Goal: Task Accomplishment & Management: Use online tool/utility

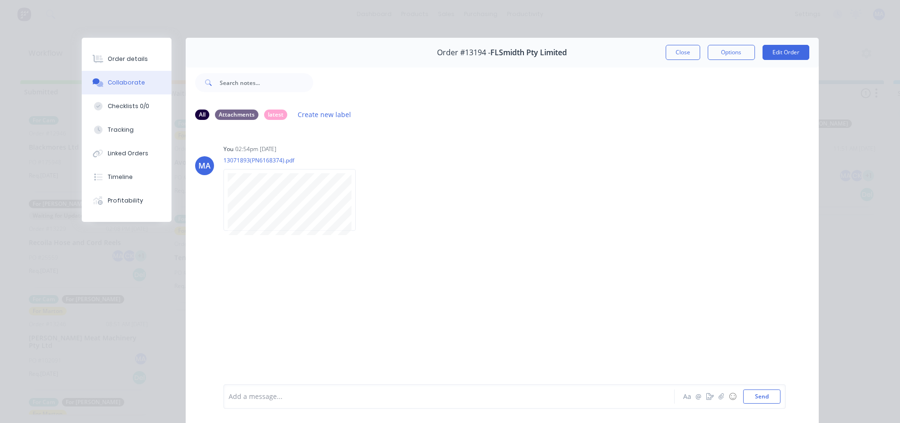
click at [667, 63] on div "Order #13194 - FLSmidth Pty Limited Close Options Edit Order" at bounding box center [502, 53] width 633 height 30
click at [670, 54] on button "Close" at bounding box center [683, 52] width 34 height 15
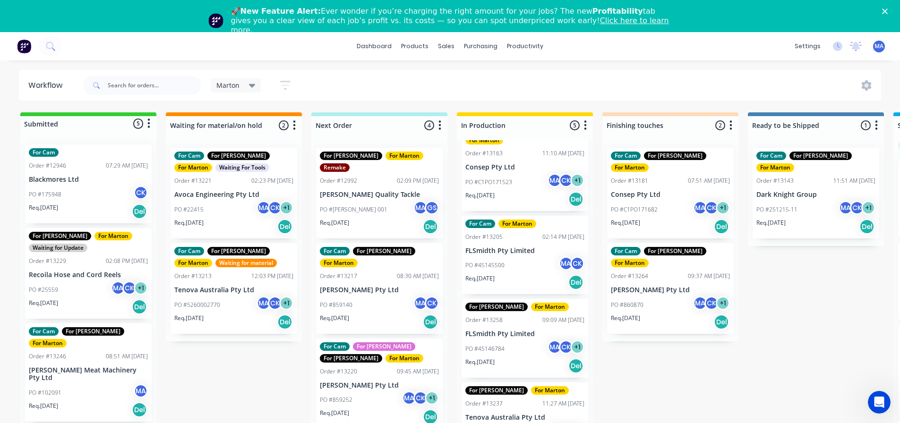
click at [494, 21] on link "Click here to learn more." at bounding box center [450, 25] width 438 height 18
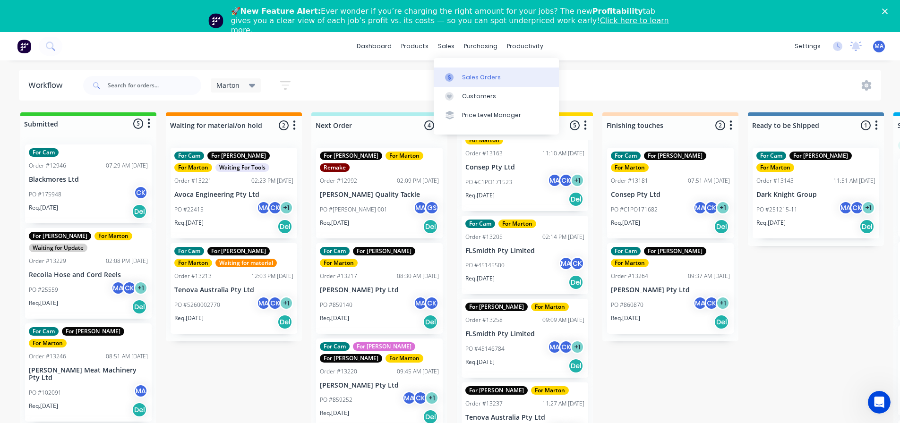
click at [465, 82] on link "Sales Orders" at bounding box center [496, 77] width 125 height 19
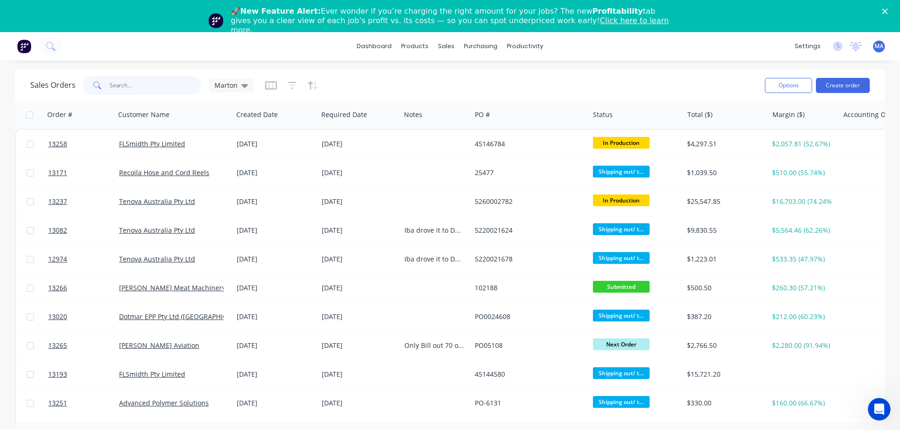
click at [168, 90] on input "text" at bounding box center [156, 85] width 92 height 19
click at [519, 81] on div "Sales Orders Marton" at bounding box center [393, 85] width 727 height 23
click at [376, 83] on div "Sales Orders Marton" at bounding box center [393, 85] width 727 height 23
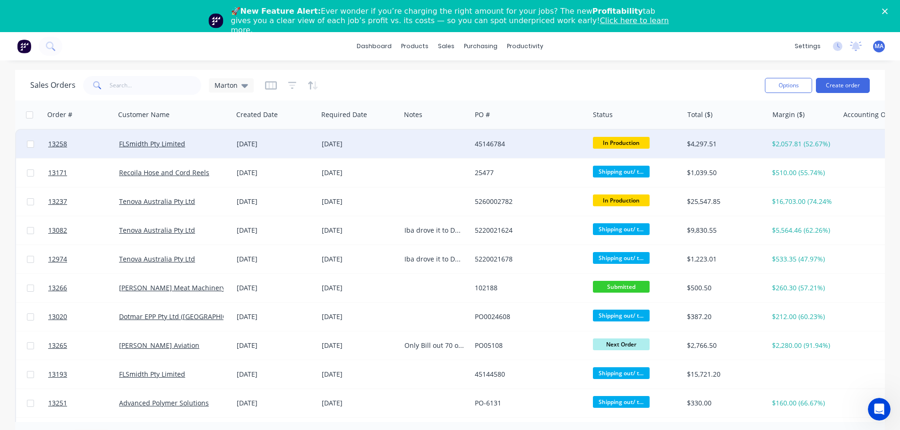
click at [210, 148] on div "FLSmidth Pty Limited" at bounding box center [171, 143] width 105 height 9
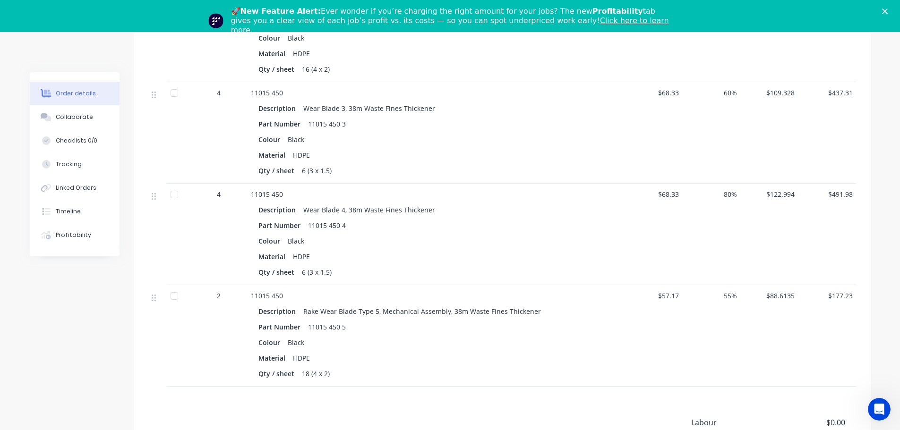
scroll to position [593, 0]
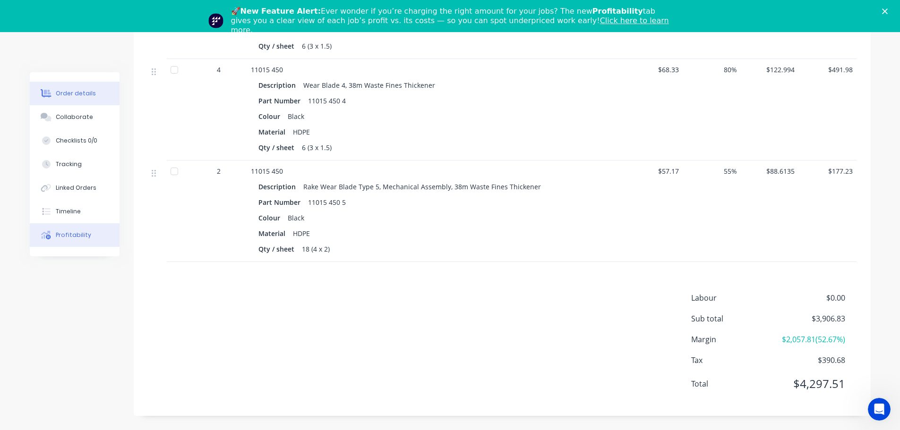
drag, startPoint x: 98, startPoint y: 230, endPoint x: 115, endPoint y: 233, distance: 17.3
click at [98, 231] on button "Profitability" at bounding box center [75, 235] width 90 height 24
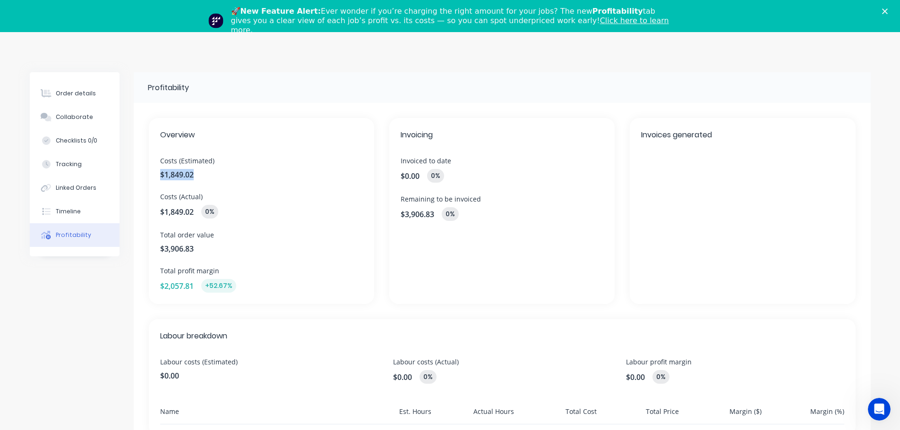
drag, startPoint x: 199, startPoint y: 177, endPoint x: 157, endPoint y: 174, distance: 41.6
click at [157, 174] on div "Overview Costs (Estimated) $1,849.02 Costs (Actual) $1,849.02 0% Total order va…" at bounding box center [261, 211] width 225 height 186
click at [229, 197] on span "Costs (Actual)" at bounding box center [261, 197] width 203 height 10
click at [71, 93] on div "Order details" at bounding box center [76, 93] width 40 height 9
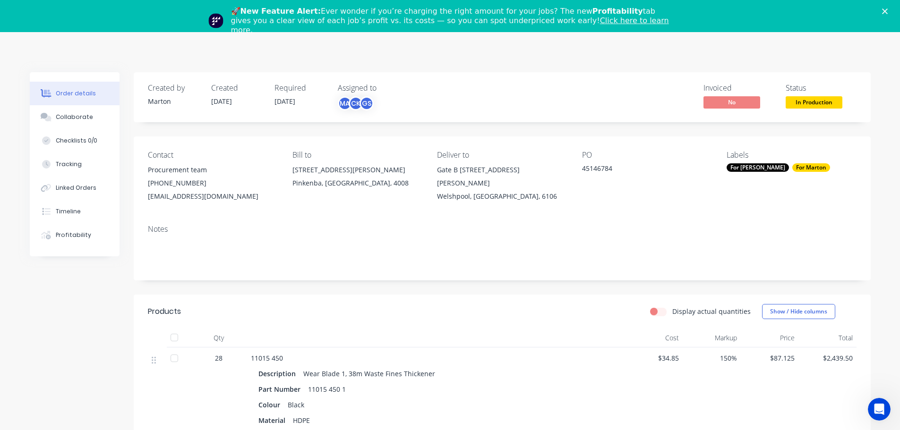
click at [887, 10] on div "🚀 New Feature Alert: Ever wonder if you’re charging the right amount for your j…" at bounding box center [450, 21] width 900 height 34
click at [889, 10] on div "🚀 New Feature Alert: Ever wonder if you’re charging the right amount for your j…" at bounding box center [450, 21] width 900 height 34
click at [888, 10] on polygon "Close" at bounding box center [885, 12] width 6 height 6
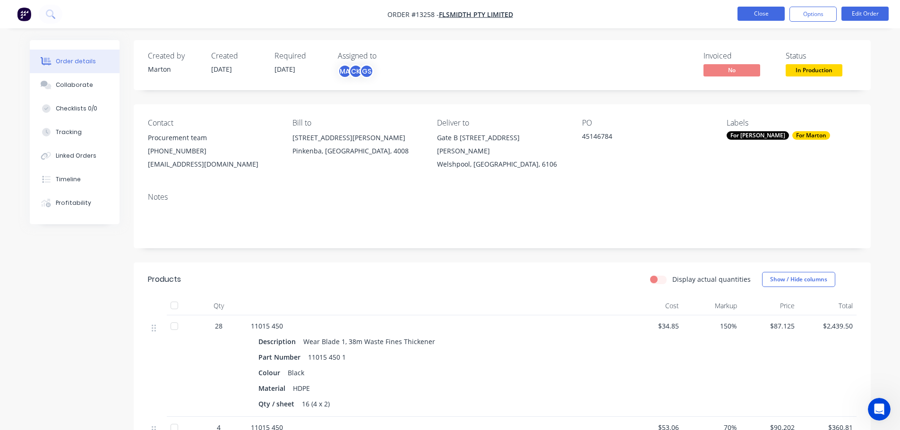
click at [759, 11] on button "Close" at bounding box center [761, 14] width 47 height 14
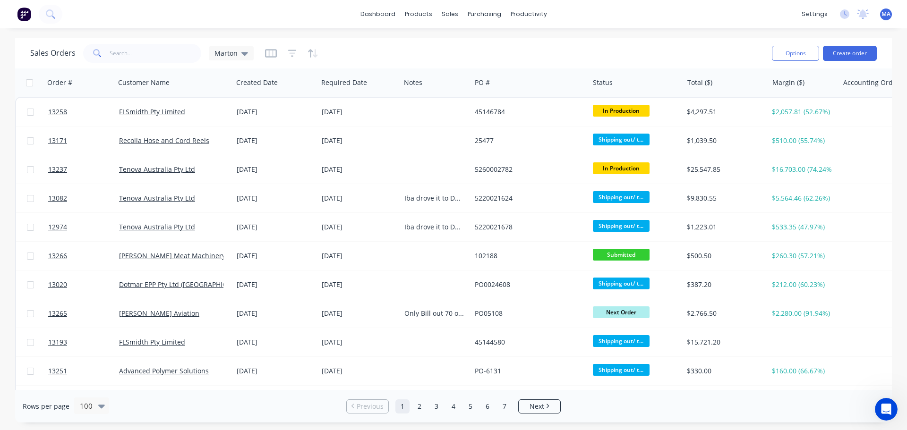
click at [380, 32] on div "dashboard products sales purchasing productivity dashboard products Product Cat…" at bounding box center [453, 215] width 907 height 430
click at [470, 38] on link "Sales Orders" at bounding box center [499, 44] width 125 height 19
click at [516, 39] on link "Workflow" at bounding box center [565, 44] width 125 height 19
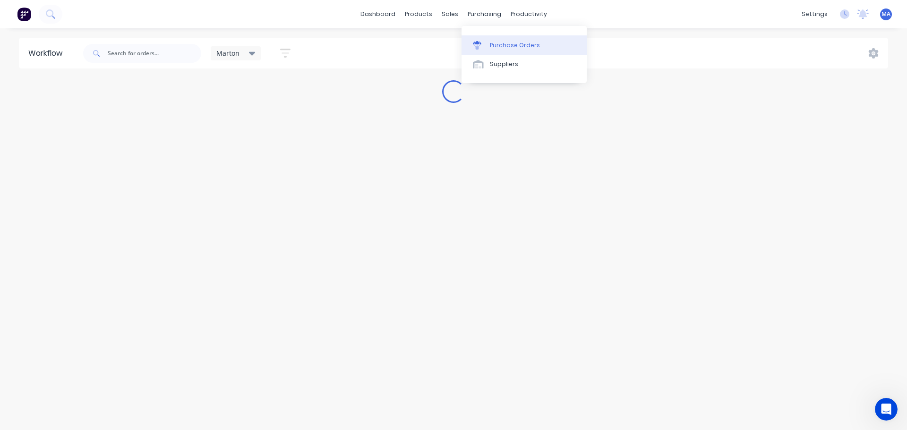
click at [497, 43] on div "Purchase Orders" at bounding box center [515, 45] width 50 height 9
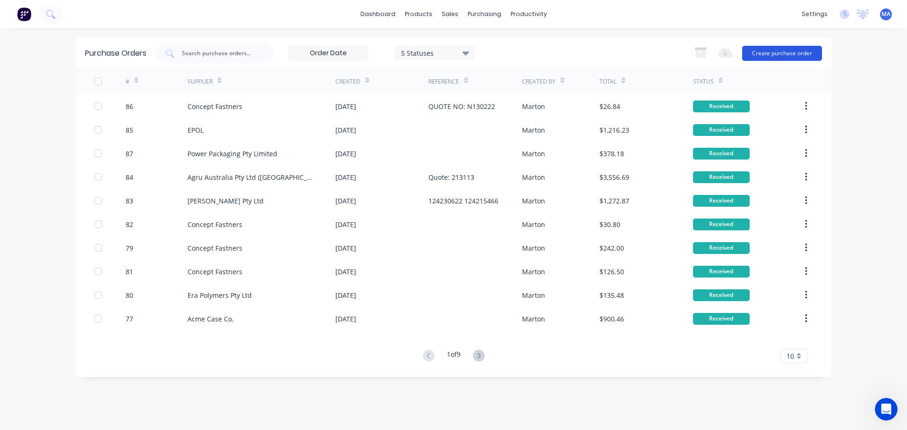
click at [773, 57] on button "Create purchase order" at bounding box center [782, 53] width 80 height 15
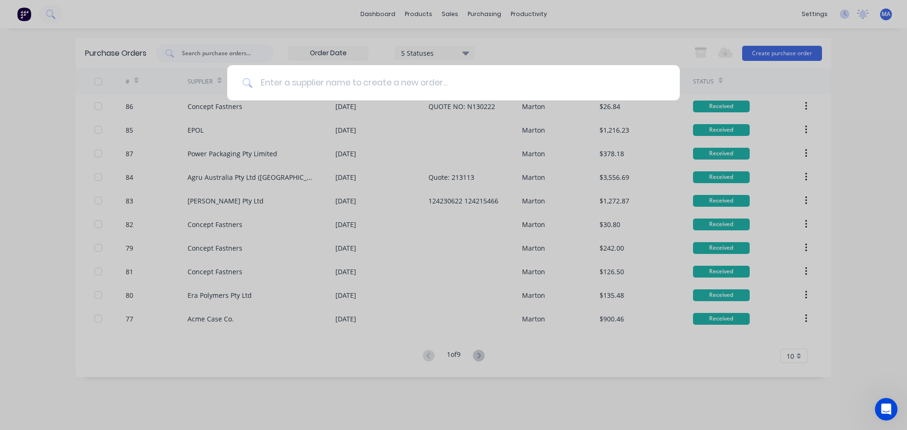
click at [289, 82] on input at bounding box center [459, 82] width 412 height 35
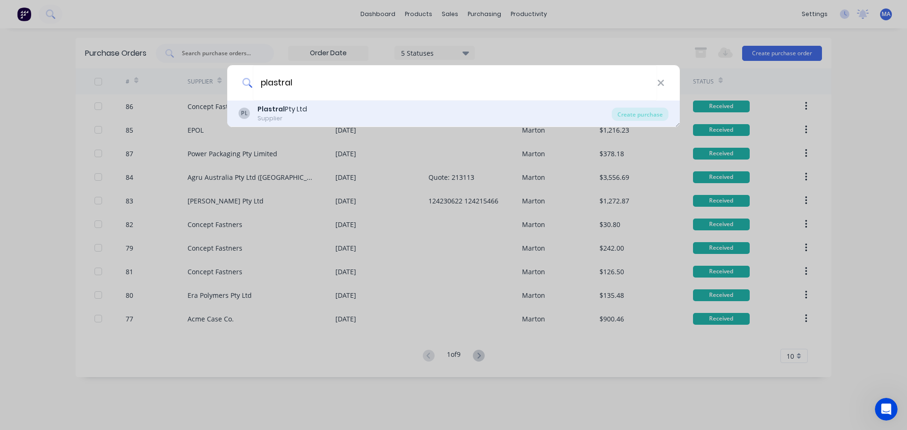
type input "plastral"
click at [305, 101] on div "PL Plastral Pty Ltd Supplier Create purchase" at bounding box center [453, 114] width 453 height 26
click at [314, 110] on div "PL Plastral Pty Ltd Supplier" at bounding box center [425, 113] width 373 height 18
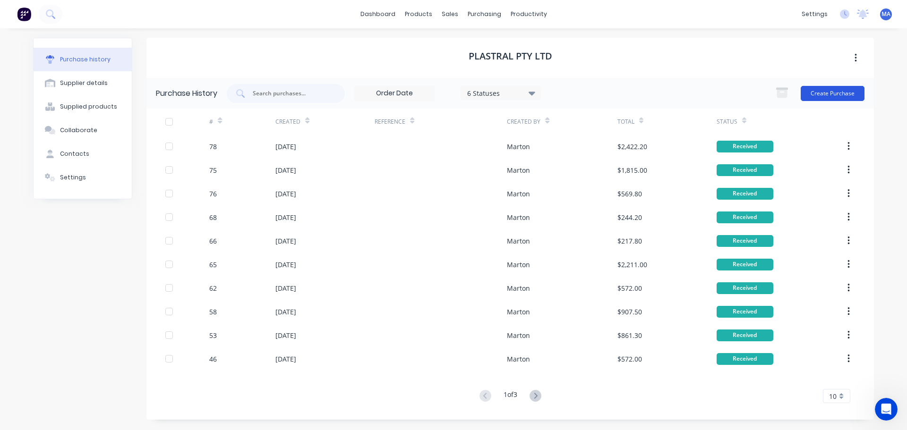
click at [821, 90] on button "Create Purchase" at bounding box center [833, 93] width 64 height 15
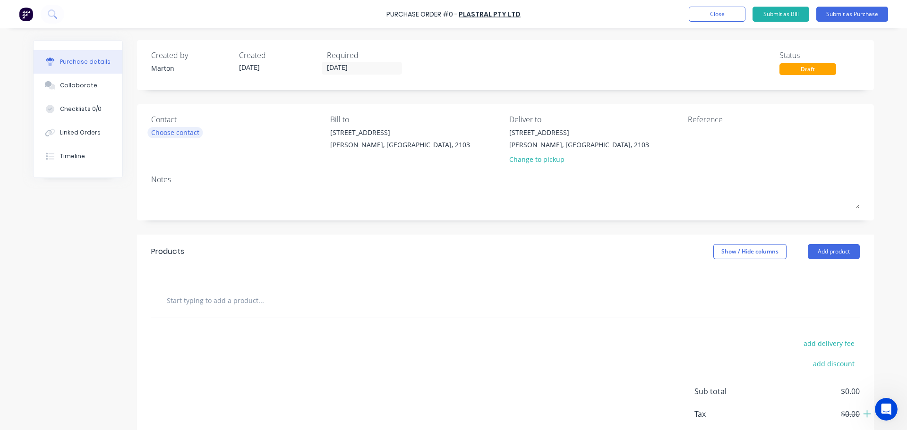
click at [165, 130] on div "Choose contact" at bounding box center [175, 133] width 48 height 10
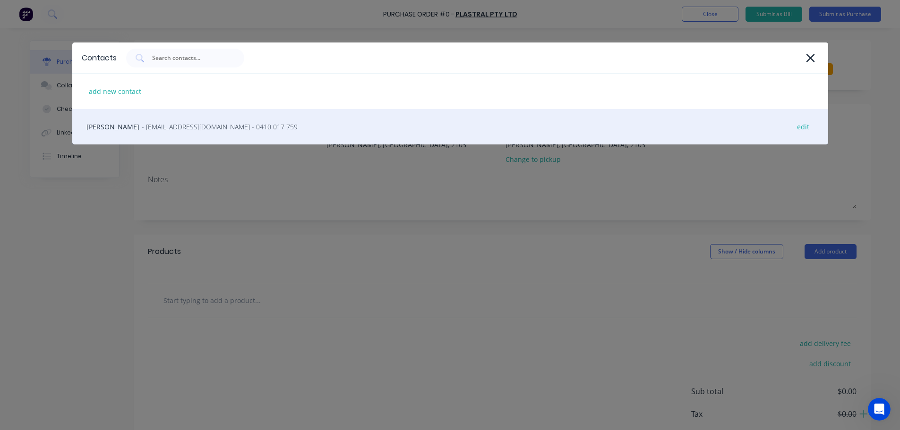
click at [132, 132] on div "Mark Rankin - markr@plastral.com.au - 0410 017 759 edit" at bounding box center [450, 126] width 756 height 35
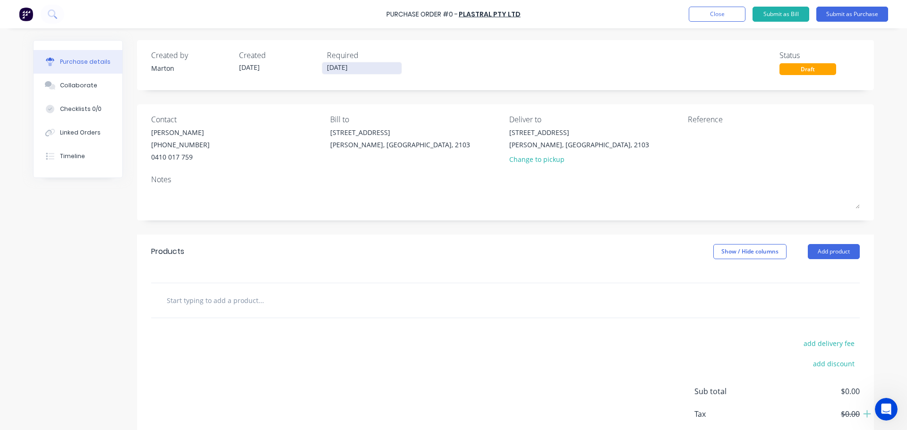
click at [348, 72] on input "[DATE]" at bounding box center [361, 68] width 79 height 12
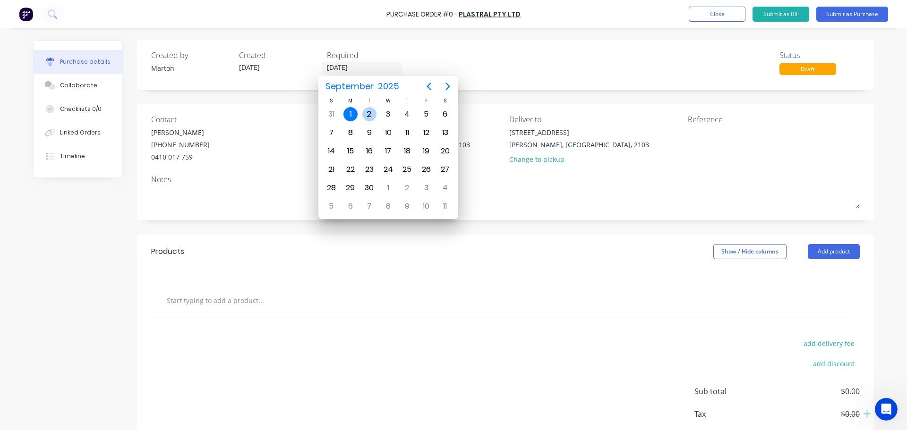
click at [365, 115] on div "2" at bounding box center [369, 114] width 14 height 14
type input "[DATE]"
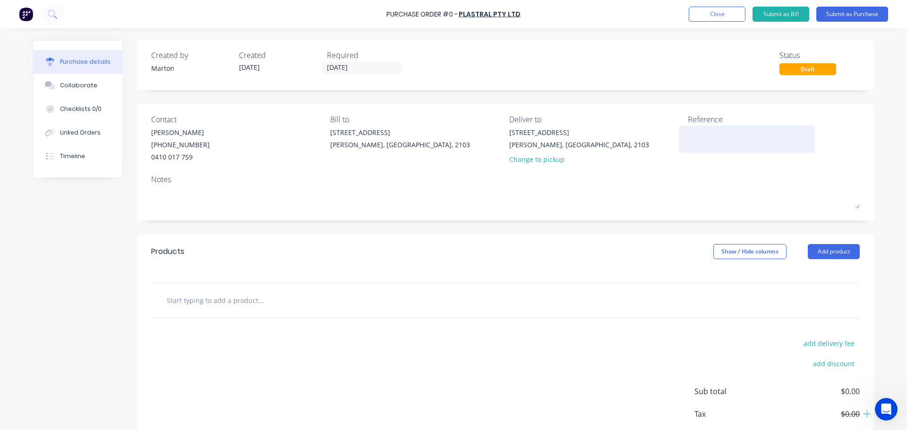
click at [698, 131] on textarea at bounding box center [747, 138] width 118 height 21
drag, startPoint x: 416, startPoint y: 247, endPoint x: 578, endPoint y: 282, distance: 166.3
click at [415, 247] on div "Products Show / Hide columns Add product" at bounding box center [505, 252] width 737 height 34
click at [837, 245] on button "Add product" at bounding box center [834, 251] width 52 height 15
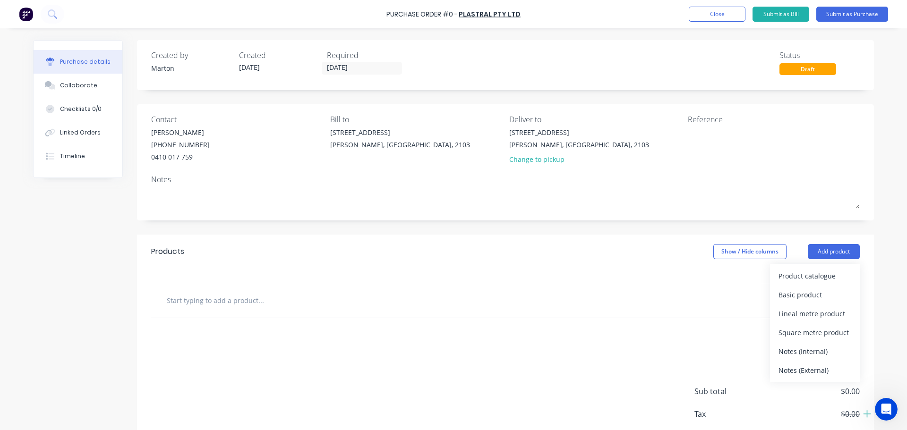
click at [790, 278] on div "Product catalogue" at bounding box center [815, 276] width 73 height 14
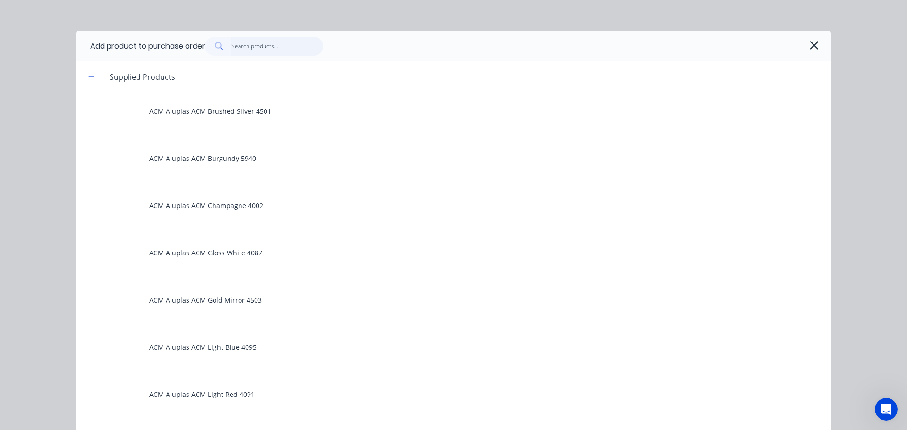
click at [237, 52] on input "text" at bounding box center [278, 46] width 92 height 19
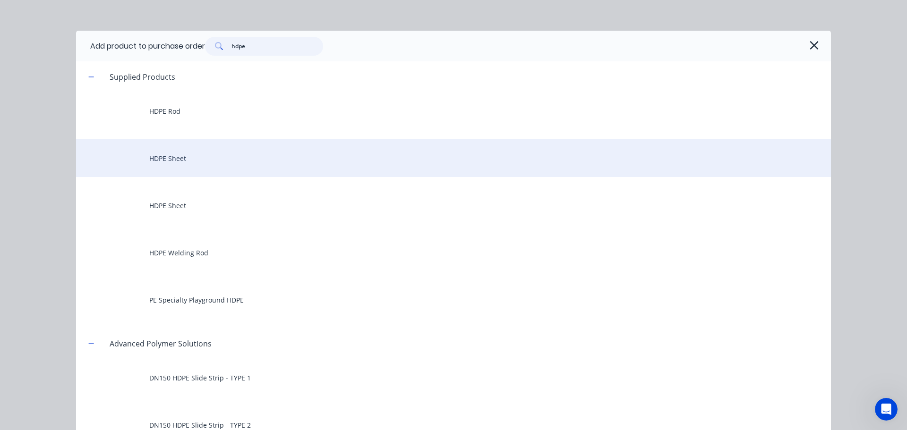
type input "hdpe"
click at [194, 164] on div "HDPE Sheet" at bounding box center [453, 158] width 755 height 38
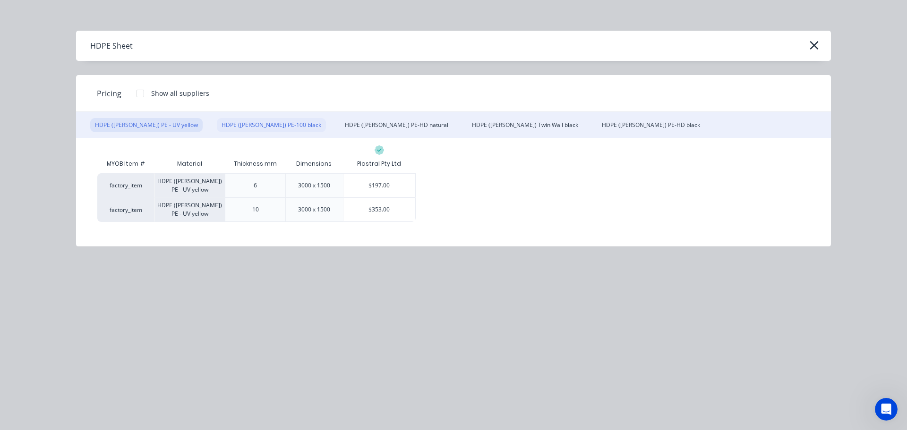
click at [243, 123] on div "HDPE (Simona) PE-100 black" at bounding box center [271, 125] width 109 height 14
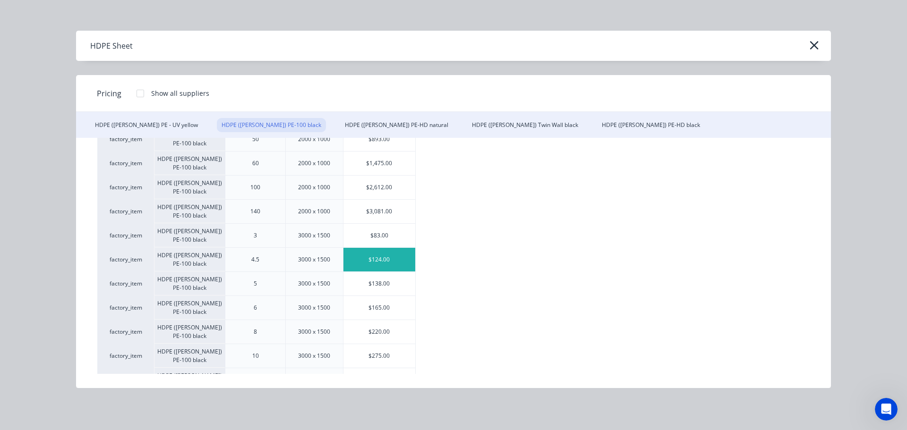
scroll to position [142, 0]
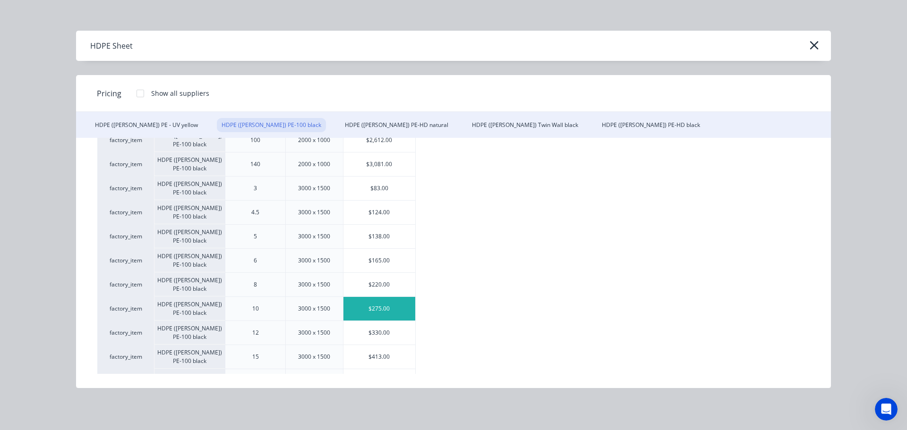
click at [396, 313] on div "$275.00" at bounding box center [380, 309] width 72 height 24
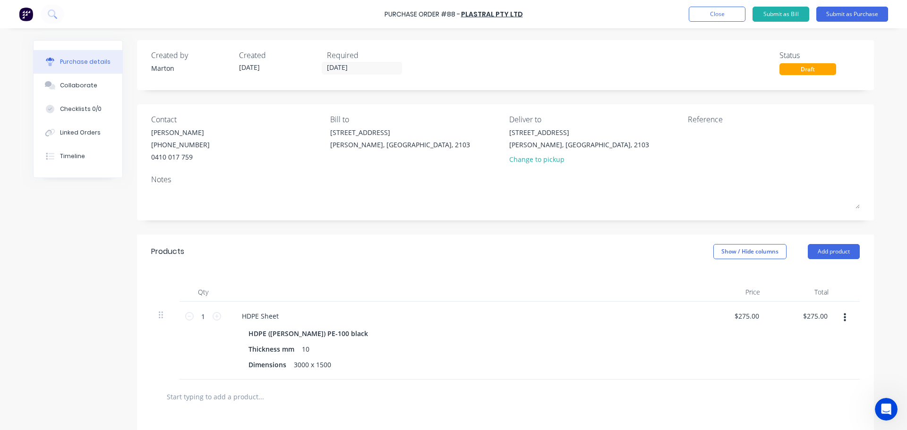
click at [218, 313] on div "1 1" at bounding box center [203, 341] width 47 height 78
click at [216, 315] on icon at bounding box center [217, 316] width 9 height 9
type input "2"
type input "$550.00"
click at [216, 315] on icon at bounding box center [217, 316] width 9 height 9
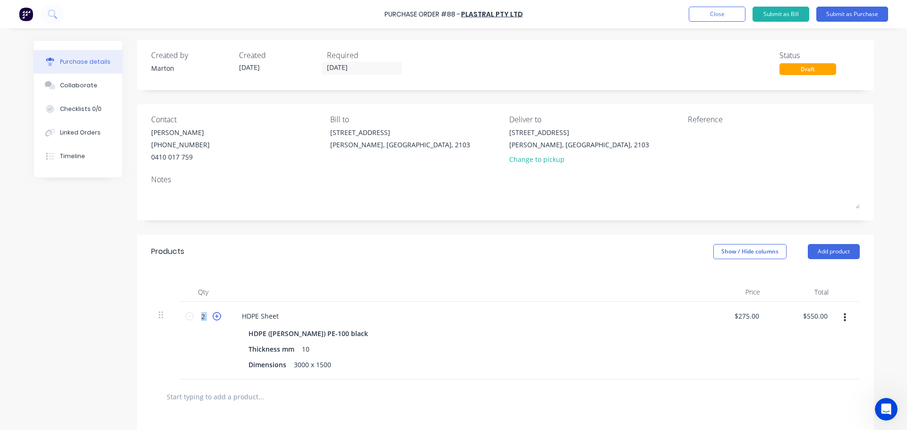
type input "3"
type input "$825.00"
click at [216, 315] on icon at bounding box center [217, 316] width 9 height 9
type input "4"
type input "$1,100.00"
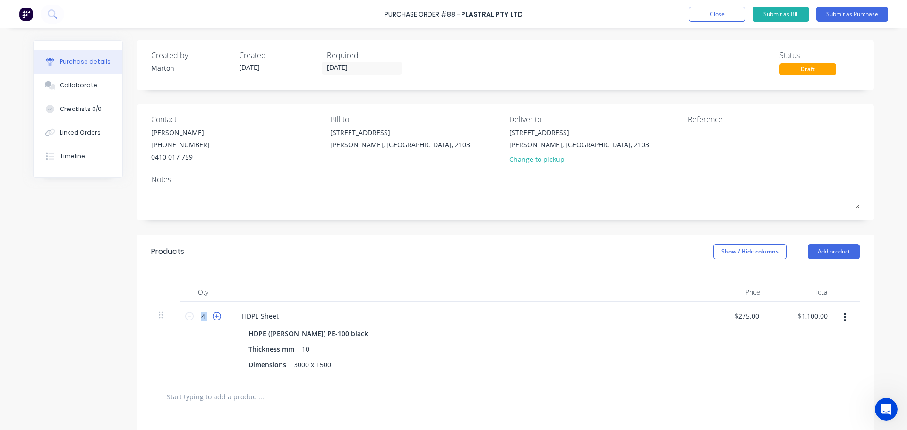
click at [216, 315] on icon at bounding box center [217, 316] width 9 height 9
type input "5"
type input "$1,375.00"
click at [836, 16] on button "Submit as Purchase" at bounding box center [852, 14] width 72 height 15
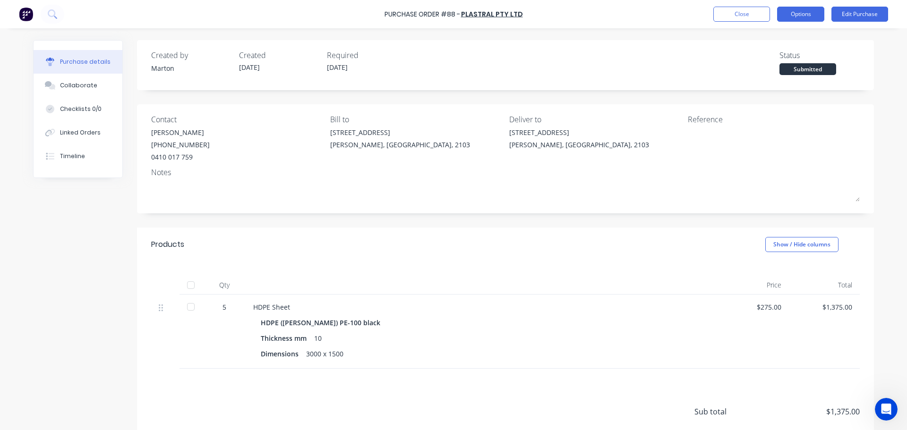
click at [797, 17] on button "Options" at bounding box center [800, 14] width 47 height 15
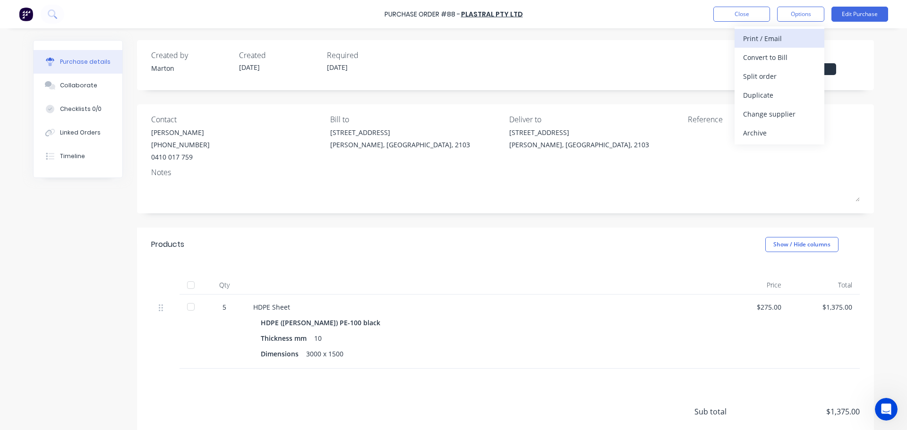
click at [786, 39] on div "Print / Email" at bounding box center [779, 39] width 73 height 14
click at [763, 60] on div "With pricing" at bounding box center [779, 58] width 73 height 14
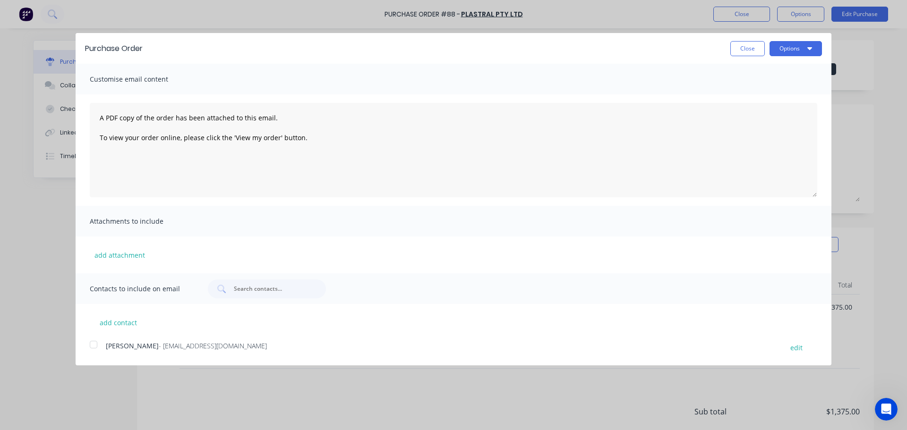
click at [94, 346] on div at bounding box center [93, 344] width 19 height 19
click at [782, 55] on button "Options" at bounding box center [796, 48] width 52 height 15
click at [778, 88] on div "Email" at bounding box center [777, 92] width 73 height 14
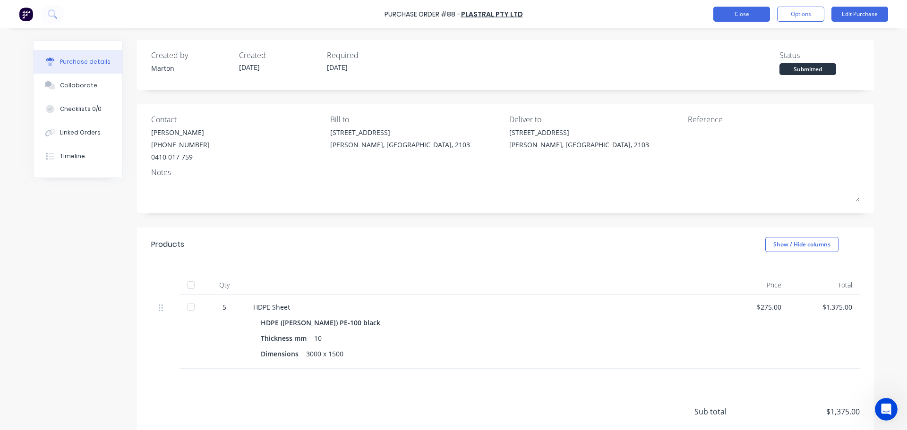
click at [739, 16] on button "Close" at bounding box center [741, 14] width 57 height 15
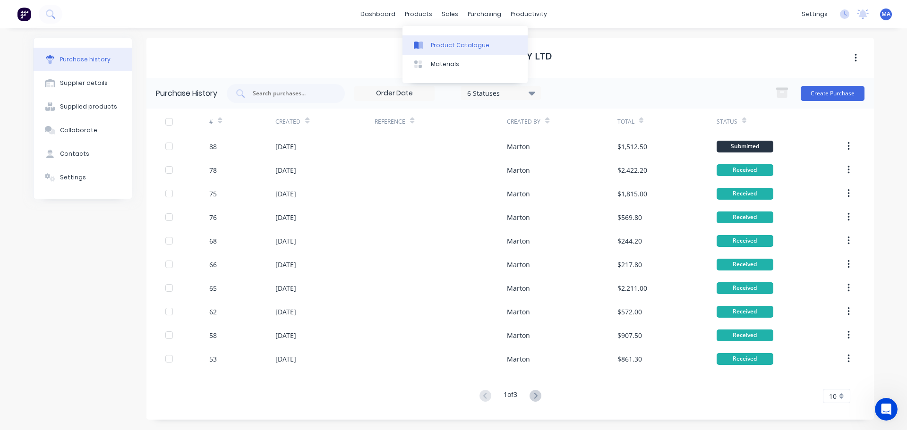
click at [438, 43] on div "Product Catalogue" at bounding box center [460, 45] width 59 height 9
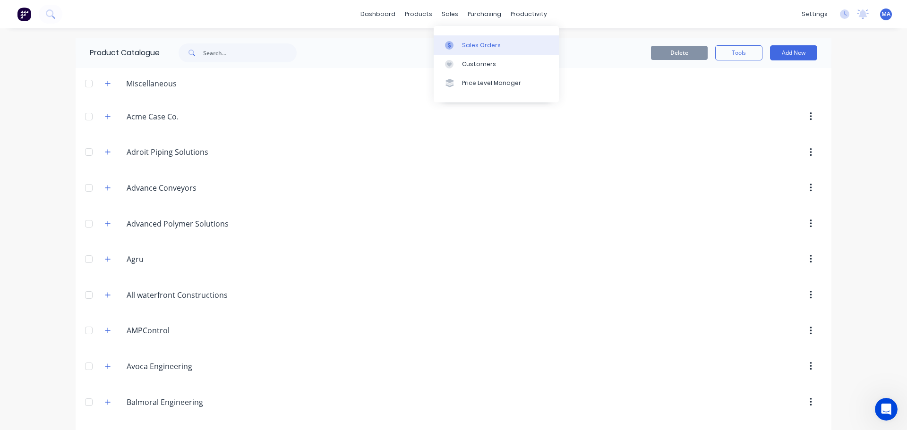
click at [459, 46] on link "Sales Orders" at bounding box center [496, 44] width 125 height 19
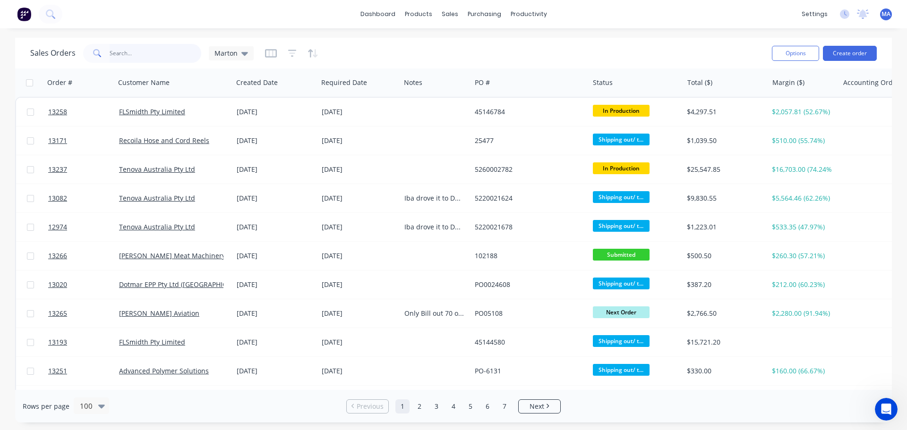
click at [151, 60] on input "text" at bounding box center [156, 53] width 92 height 19
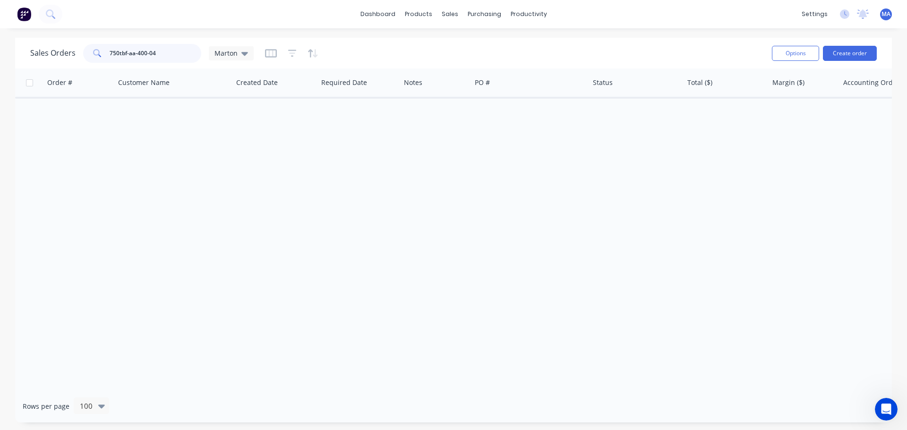
click at [178, 59] on input "750tbf-aa-400-04" at bounding box center [156, 53] width 92 height 19
click at [176, 59] on input "750tbf-aa-400-04" at bounding box center [156, 53] width 92 height 19
type input "7"
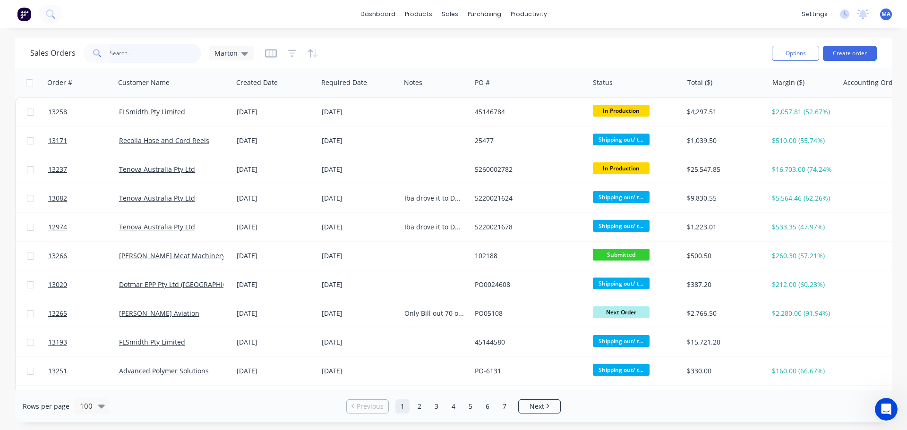
click at [146, 51] on input "text" at bounding box center [156, 53] width 92 height 19
paste input "C1PO171024"
type input "C1PO171024"
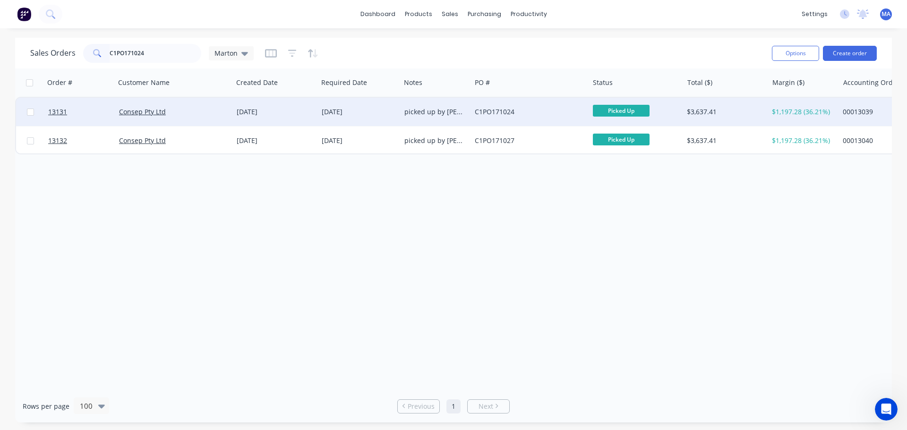
click at [216, 114] on div "Consep Pty Ltd" at bounding box center [171, 111] width 105 height 9
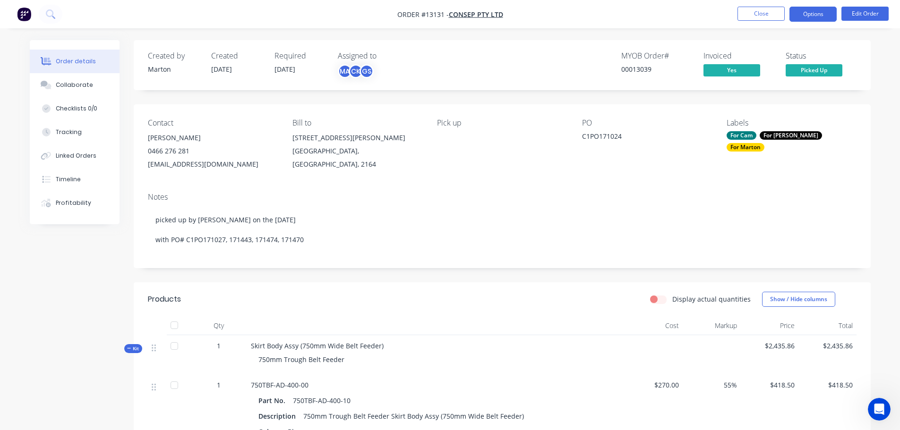
click at [812, 16] on button "Options" at bounding box center [813, 14] width 47 height 15
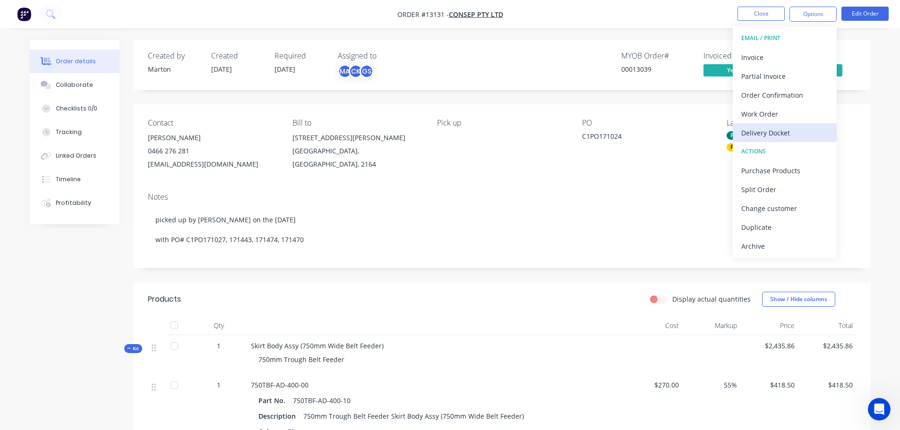
click at [771, 136] on div "Delivery Docket" at bounding box center [784, 133] width 87 height 14
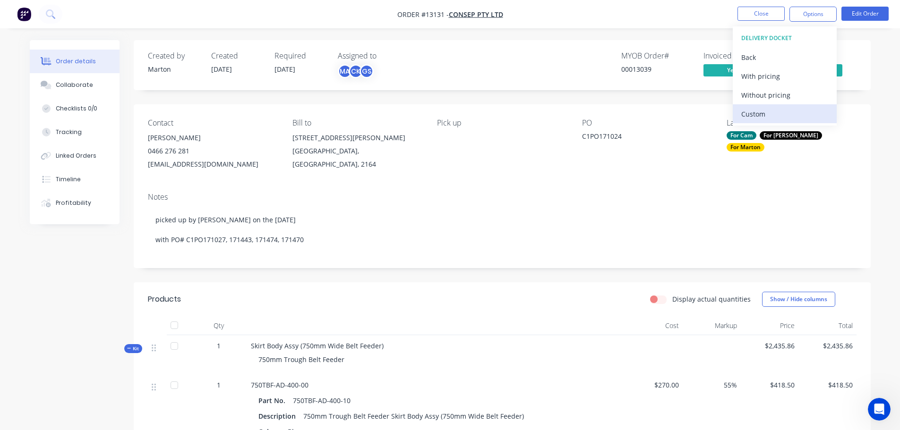
click at [766, 109] on div "Custom" at bounding box center [784, 114] width 87 height 14
click at [753, 97] on div "Without pricing" at bounding box center [784, 95] width 87 height 14
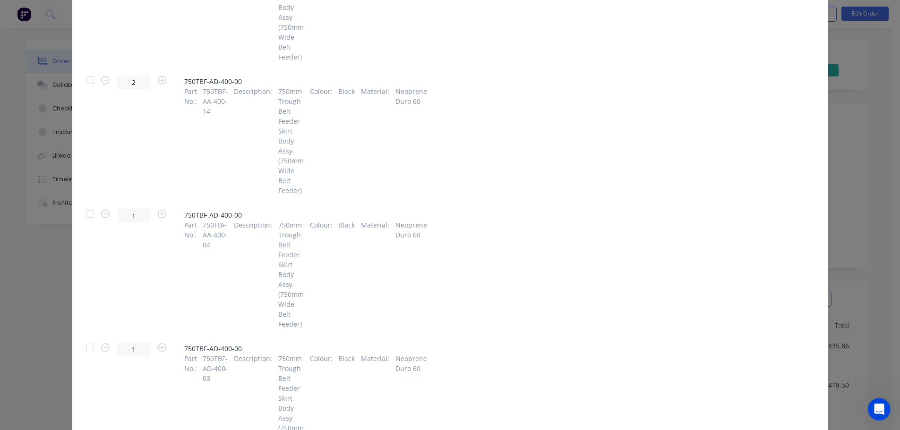
scroll to position [1228, 0]
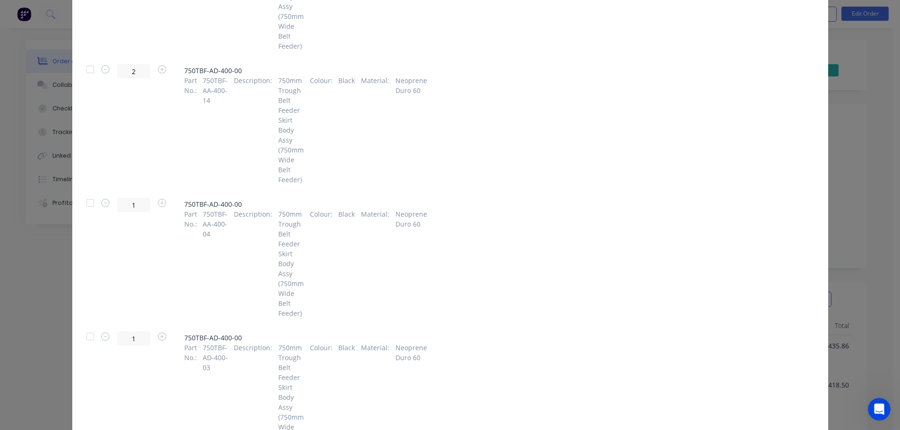
click at [84, 202] on div at bounding box center [90, 203] width 19 height 19
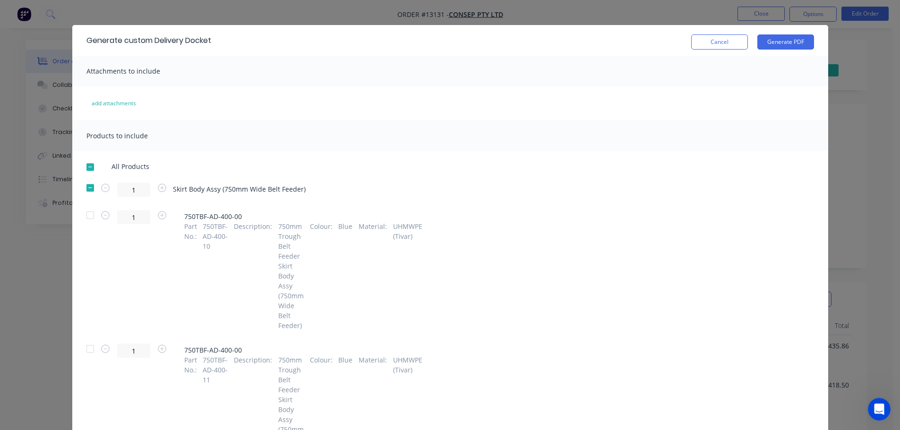
scroll to position [0, 0]
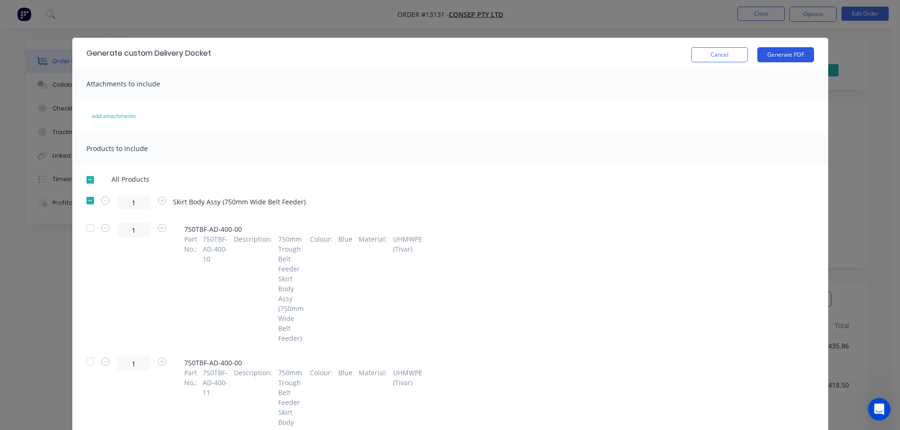
click at [782, 51] on button "Generate PDF" at bounding box center [785, 54] width 57 height 15
click at [719, 52] on button "Cancel" at bounding box center [719, 54] width 57 height 15
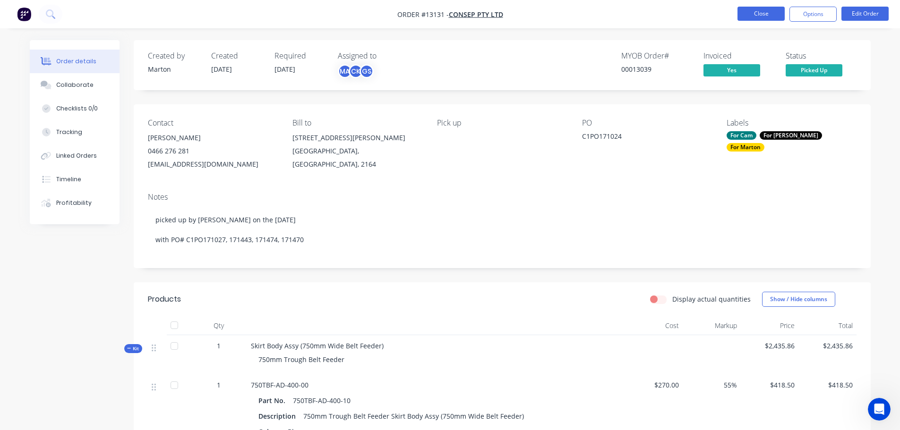
click at [760, 15] on button "Close" at bounding box center [761, 14] width 47 height 14
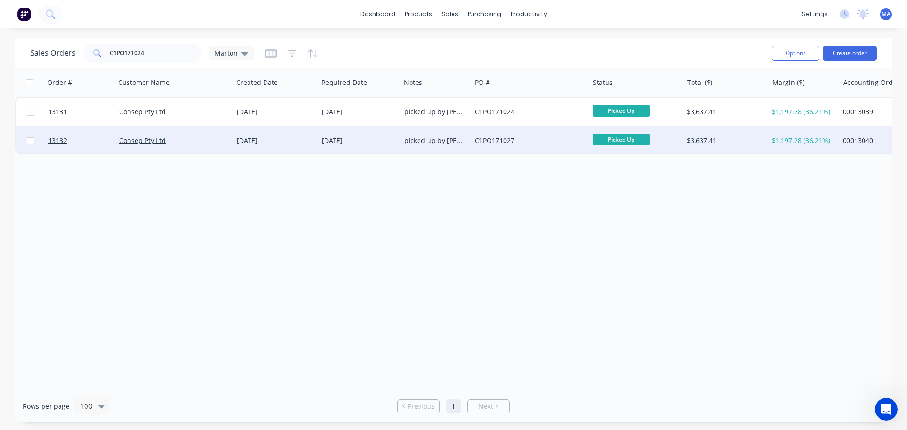
click at [211, 145] on div "Consep Pty Ltd" at bounding box center [171, 140] width 105 height 9
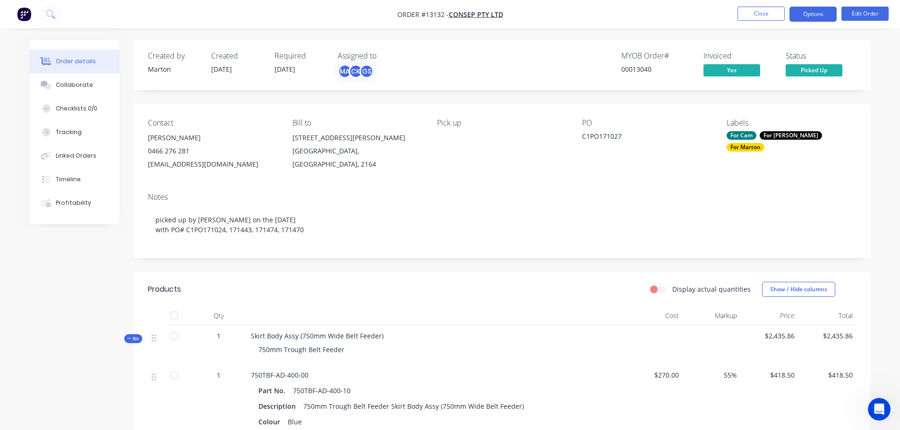
click at [813, 16] on button "Options" at bounding box center [813, 14] width 47 height 15
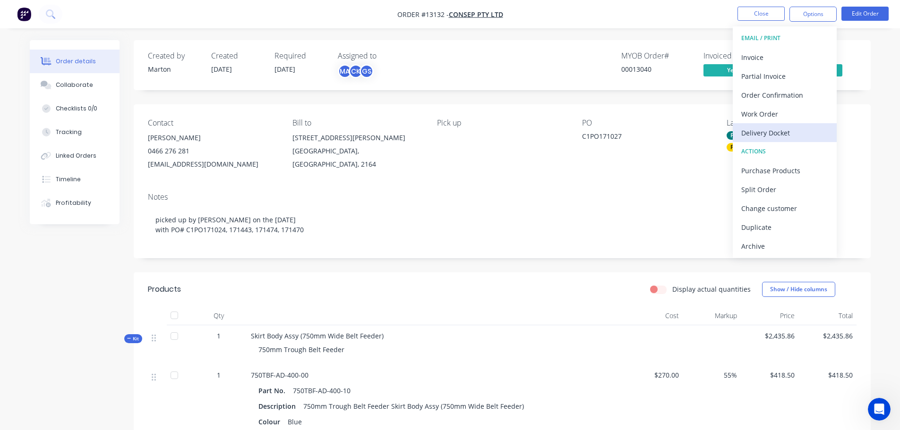
click at [765, 135] on div "Delivery Docket" at bounding box center [784, 133] width 87 height 14
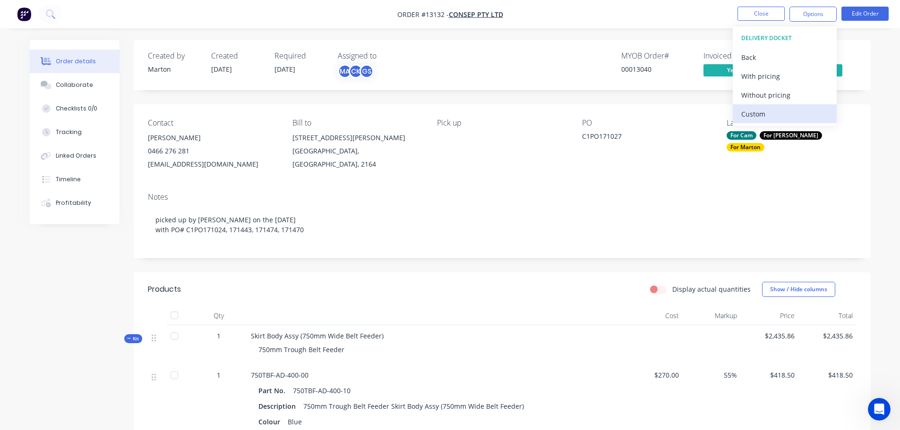
click at [761, 116] on div "Custom" at bounding box center [784, 114] width 87 height 14
click at [757, 94] on div "Without pricing" at bounding box center [784, 95] width 87 height 14
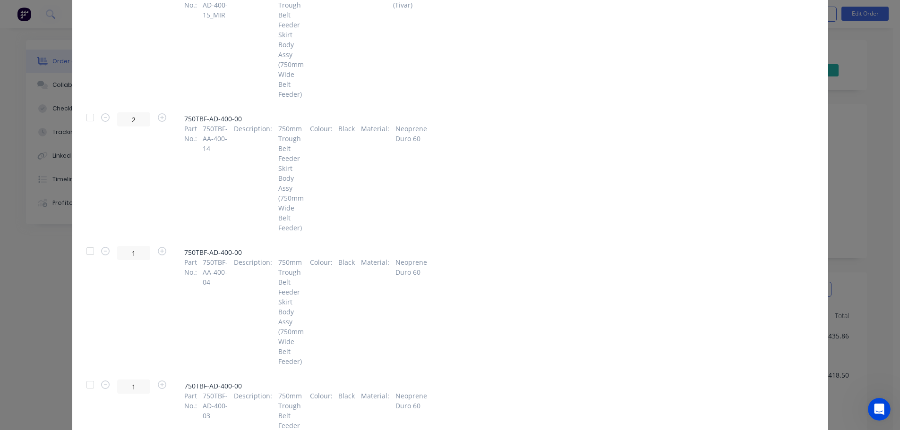
scroll to position [1181, 0]
click at [90, 256] on div at bounding box center [90, 250] width 19 height 19
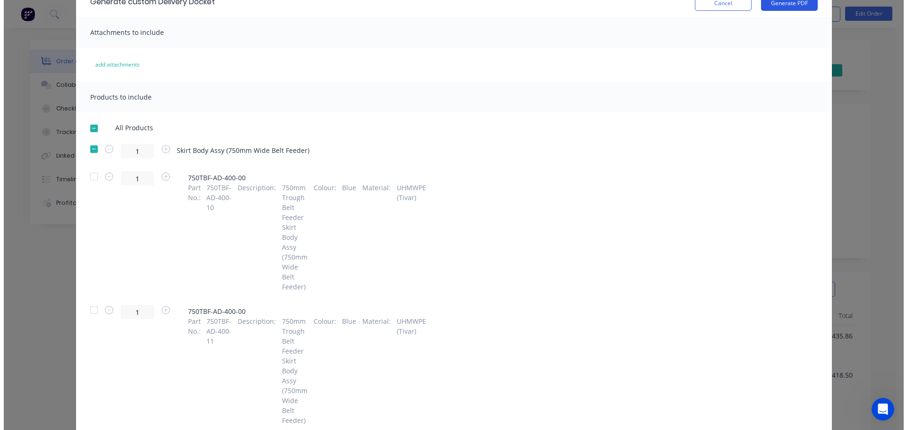
scroll to position [0, 0]
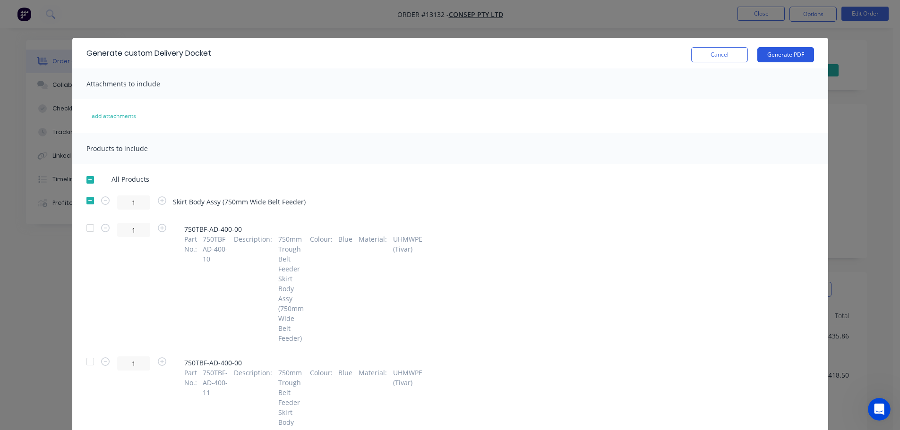
click at [787, 51] on button "Generate PDF" at bounding box center [785, 54] width 57 height 15
click at [691, 54] on button "Cancel" at bounding box center [719, 54] width 57 height 15
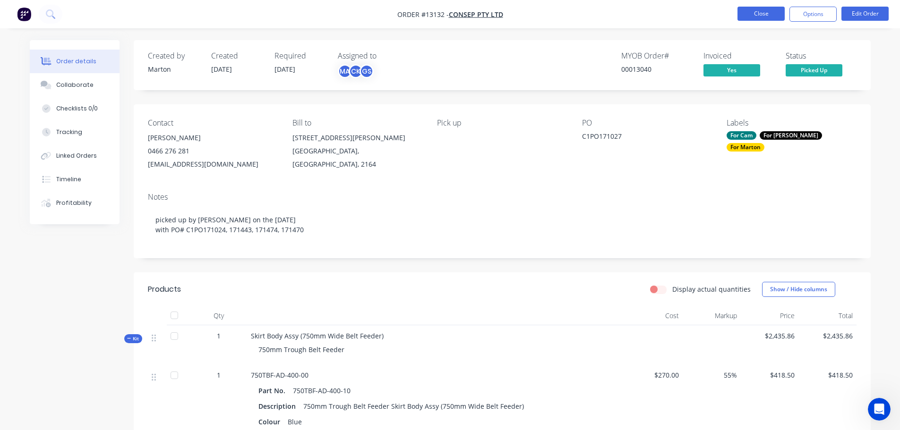
click at [755, 15] on button "Close" at bounding box center [761, 14] width 47 height 14
